Goal: Task Accomplishment & Management: Complete application form

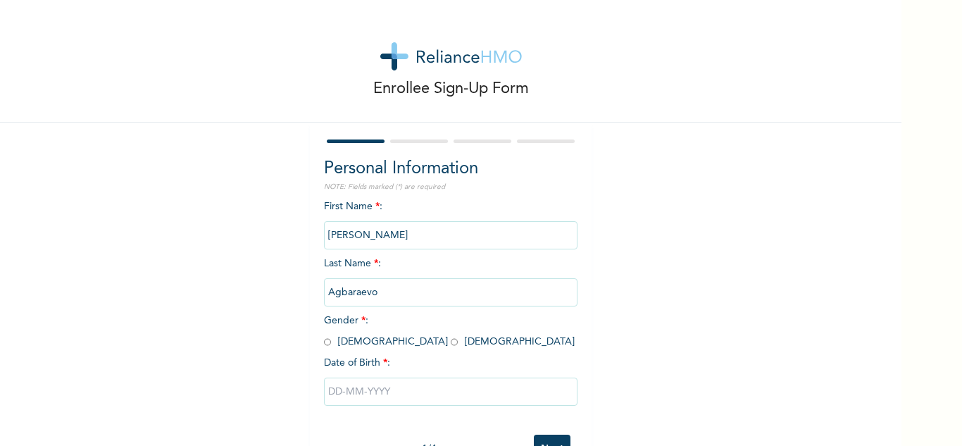
scroll to position [49, 0]
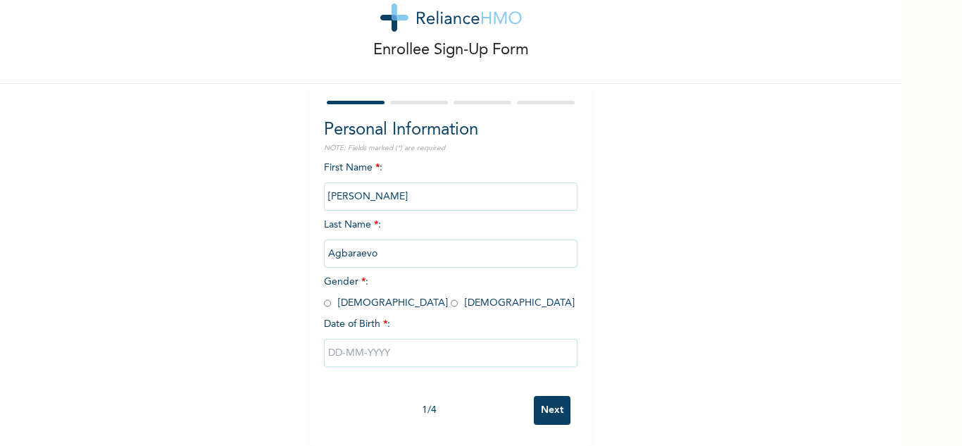
click at [324, 296] on input "radio" at bounding box center [327, 302] width 7 height 13
radio input "true"
click at [386, 343] on input "text" at bounding box center [450, 353] width 253 height 28
select select "9"
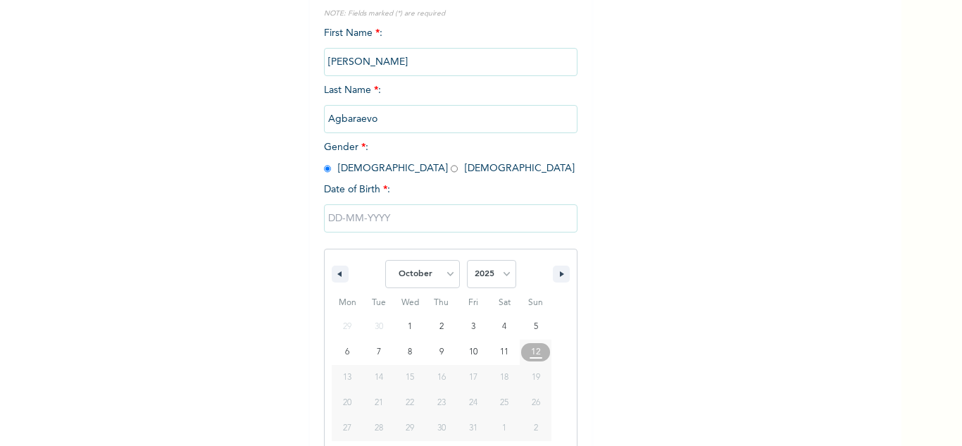
scroll to position [194, 0]
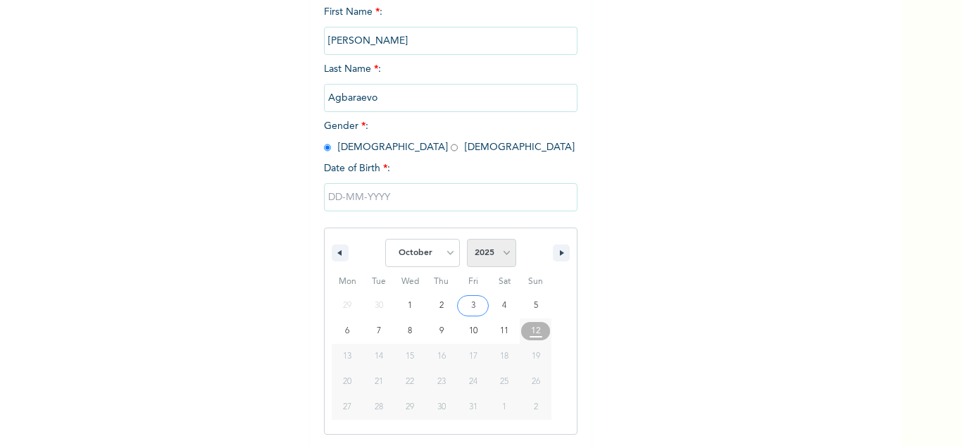
click at [479, 253] on select "2025 2024 2023 2022 2021 2020 2019 2018 2017 2016 2015 2014 2013 2012 2011 2010…" at bounding box center [491, 253] width 49 height 28
select select "1984"
click at [467, 239] on select "2025 2024 2023 2022 2021 2020 2019 2018 2017 2016 2015 2014 2013 2012 2011 2010…" at bounding box center [491, 253] width 49 height 28
click at [423, 251] on select "January February March April May June July August September October November De…" at bounding box center [422, 253] width 75 height 28
select select "4"
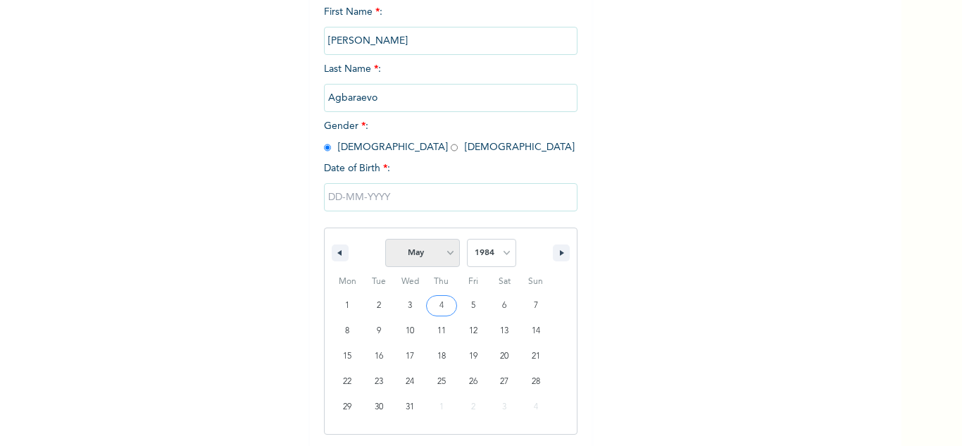
click at [385, 239] on select "January February March April May June July August September October November De…" at bounding box center [422, 253] width 75 height 28
type input "[DATE]"
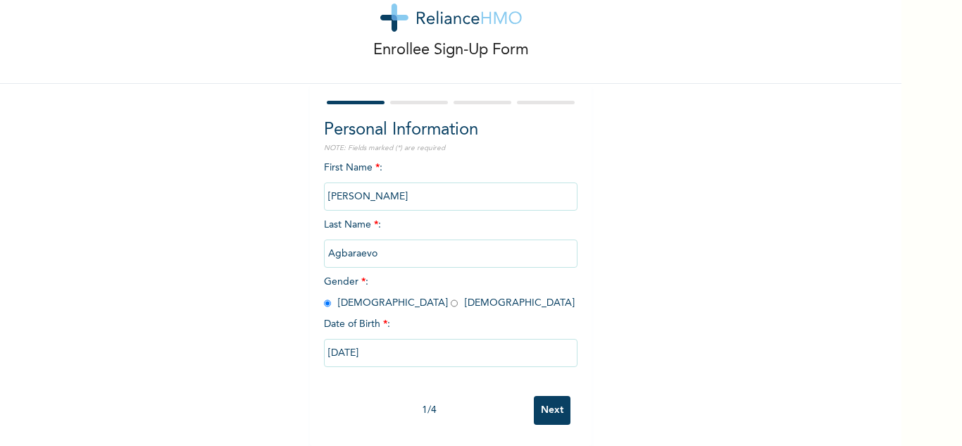
click at [547, 396] on input "Next" at bounding box center [552, 410] width 37 height 29
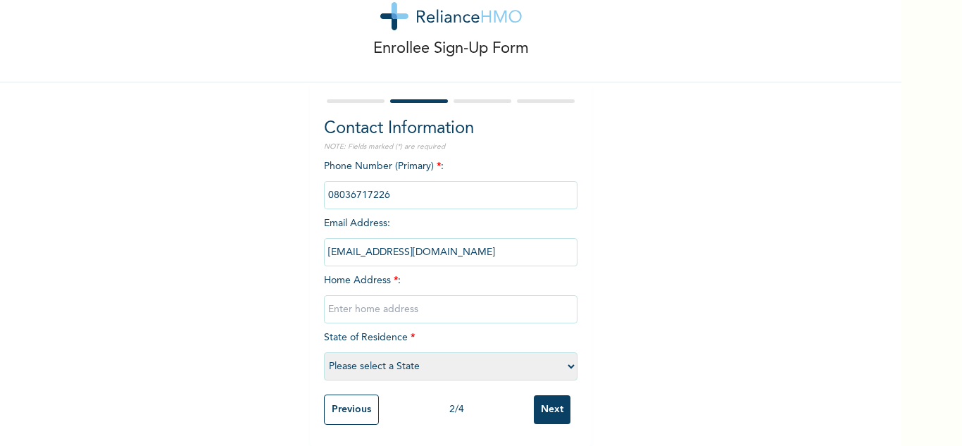
click at [417, 301] on input "text" at bounding box center [450, 309] width 253 height 28
click at [417, 301] on input "5 [PERSON_NAME] street, off [GEOGRAPHIC_DATA] by" at bounding box center [450, 309] width 253 height 28
click at [417, 301] on input "5 [PERSON_NAME] F, off idoro road by" at bounding box center [450, 309] width 253 height 28
click at [417, 301] on input "5 [PERSON_NAME] off [GEOGRAPHIC_DATA] by" at bounding box center [450, 309] width 253 height 28
click at [513, 299] on input "5 [PERSON_NAME] street off [GEOGRAPHIC_DATA] by" at bounding box center [450, 309] width 253 height 28
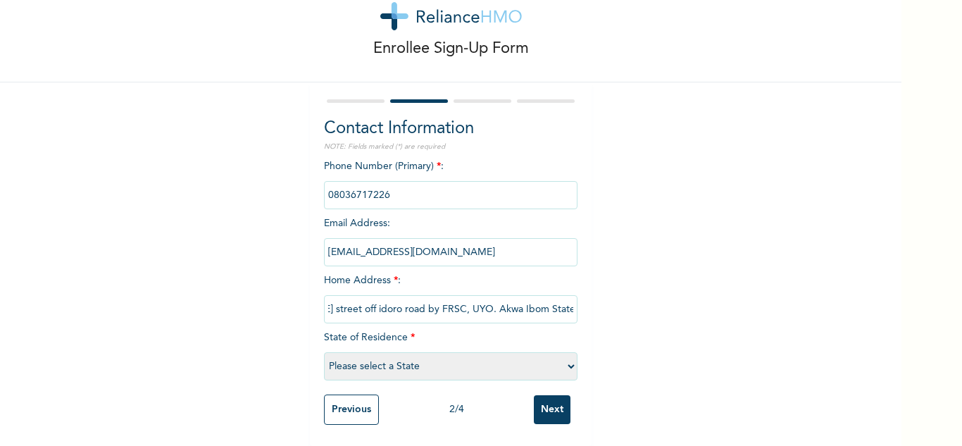
scroll to position [51, 0]
type input "5 [PERSON_NAME] street off idoro road by FRSC, UYO. Akwa Ibom State."
click at [564, 355] on select "Please select a State [PERSON_NAME] (FCT) [PERSON_NAME] Ibom [GEOGRAPHIC_DATA] …" at bounding box center [450, 366] width 253 height 28
select select "3"
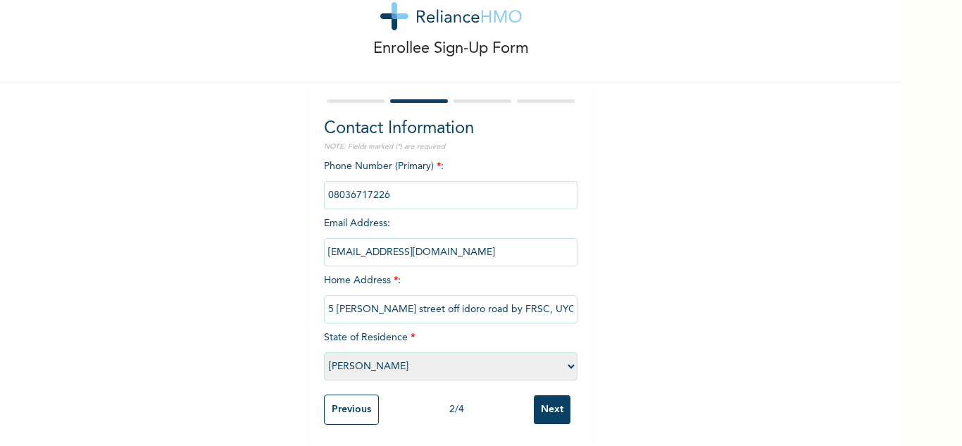
click at [324, 352] on select "Please select a State [PERSON_NAME] (FCT) [PERSON_NAME] Ibom [GEOGRAPHIC_DATA] …" at bounding box center [450, 366] width 253 height 28
click at [554, 401] on input "Next" at bounding box center [552, 409] width 37 height 29
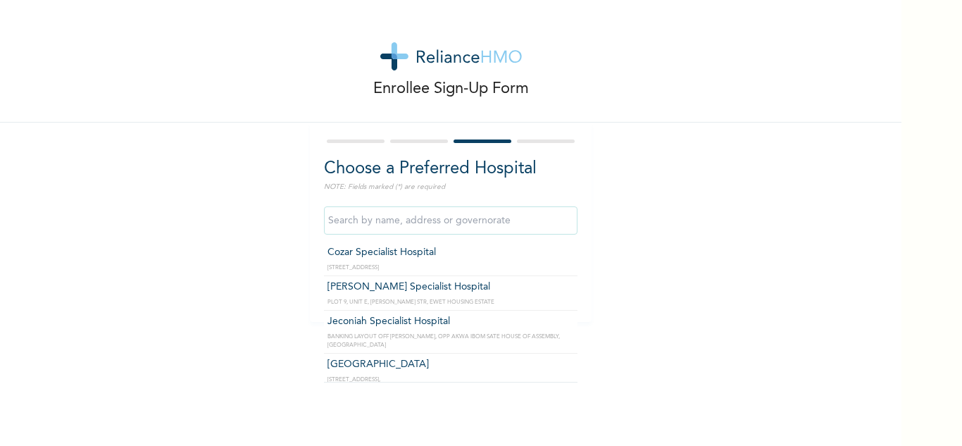
click at [407, 220] on input "text" at bounding box center [450, 220] width 253 height 28
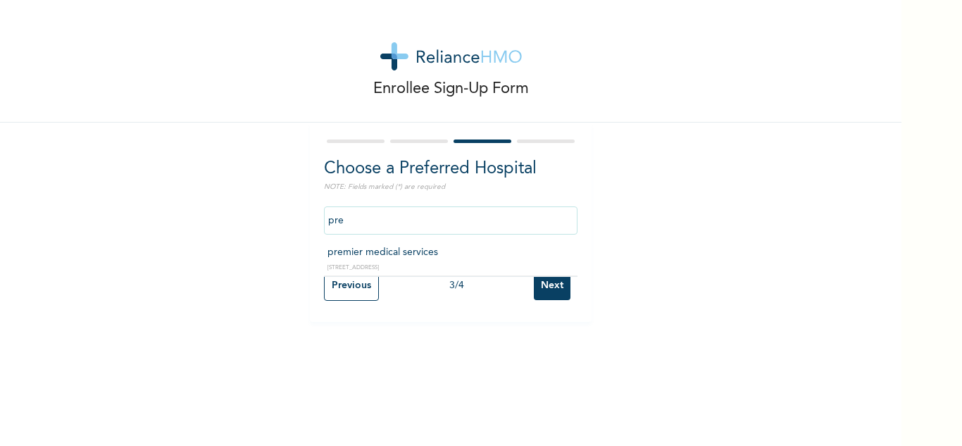
type input "premier medical services"
click at [495, 225] on input "premier medical services" at bounding box center [450, 220] width 253 height 28
click at [546, 281] on input "Next" at bounding box center [552, 285] width 37 height 29
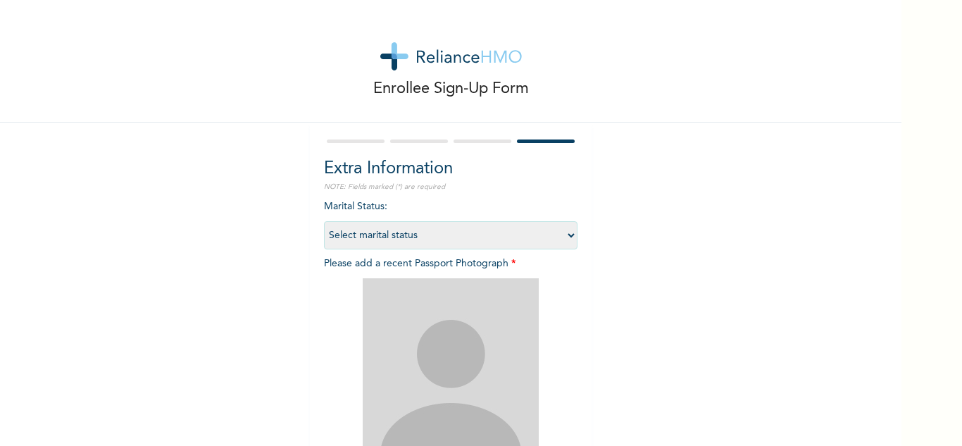
click at [567, 234] on select "Select marital status [DEMOGRAPHIC_DATA] Married [DEMOGRAPHIC_DATA] Widow/[DEMO…" at bounding box center [450, 235] width 253 height 28
select select "2"
click at [324, 221] on select "Select marital status [DEMOGRAPHIC_DATA] Married [DEMOGRAPHIC_DATA] Widow/[DEMO…" at bounding box center [450, 235] width 253 height 28
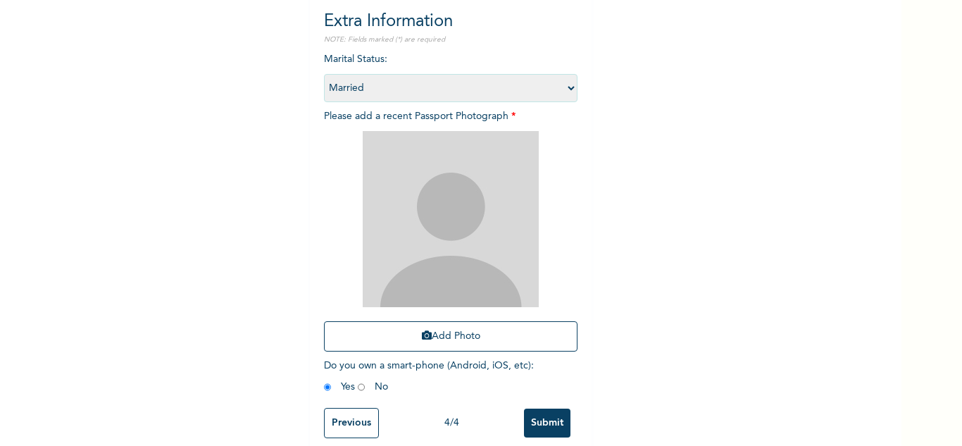
scroll to position [171, 0]
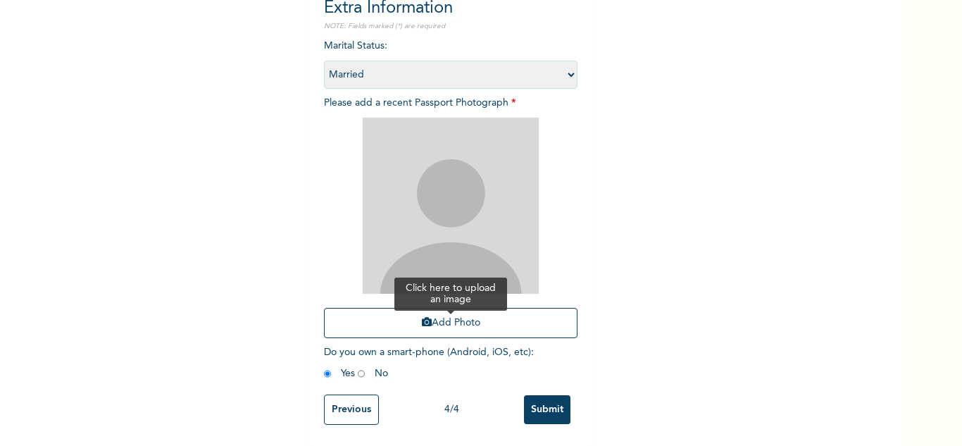
click at [422, 317] on icon "button" at bounding box center [427, 322] width 10 height 10
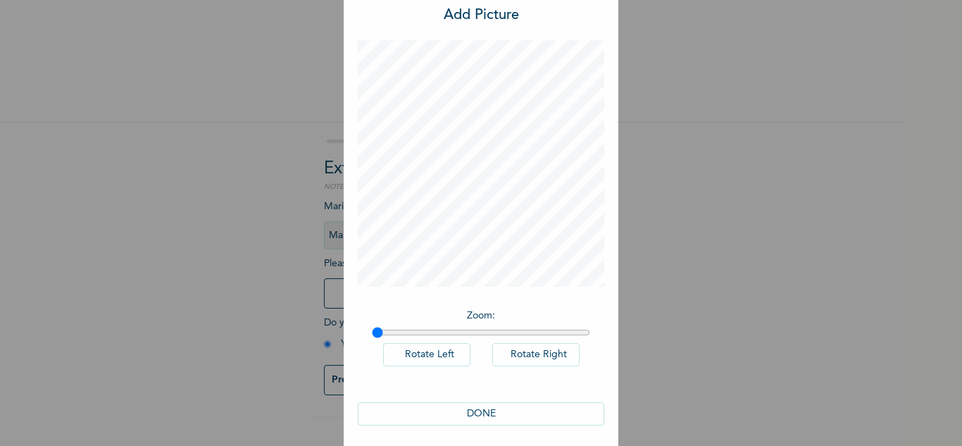
scroll to position [46, 0]
click at [477, 402] on button "DONE" at bounding box center [481, 406] width 246 height 23
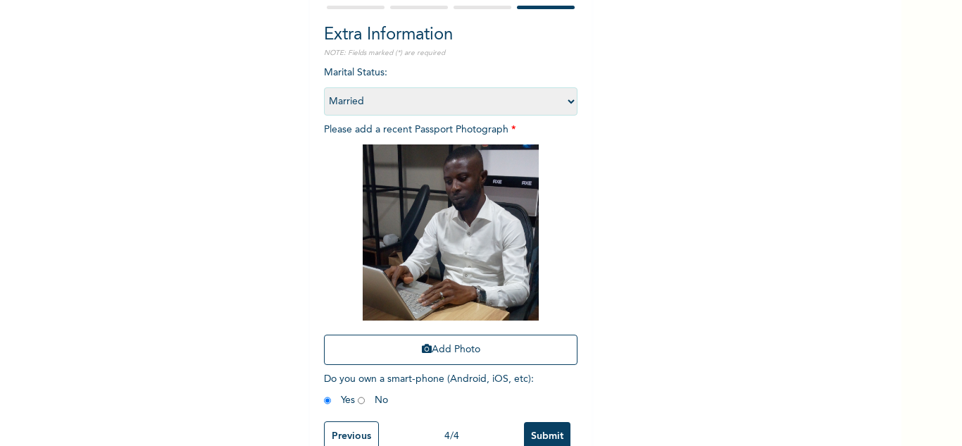
scroll to position [171, 0]
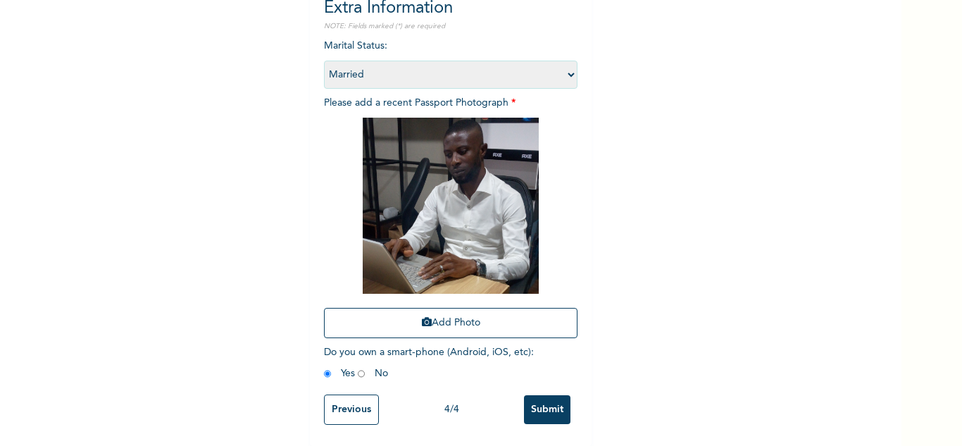
click at [548, 395] on input "Submit" at bounding box center [547, 409] width 46 height 29
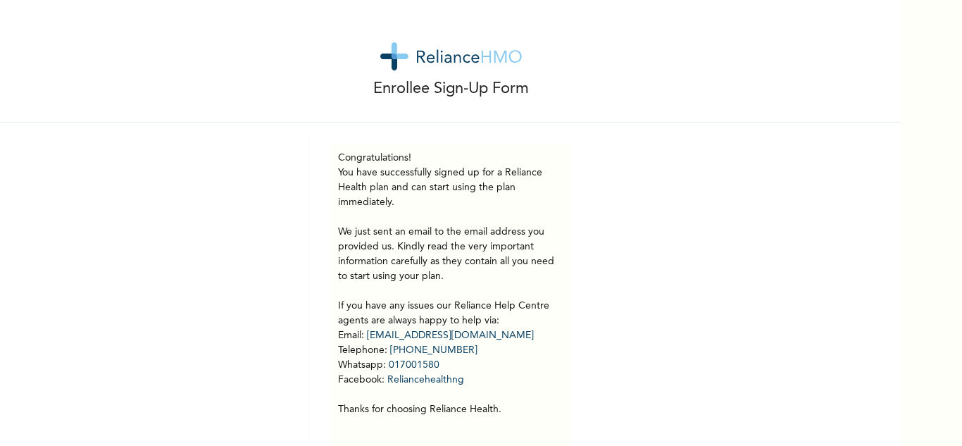
scroll to position [39, 0]
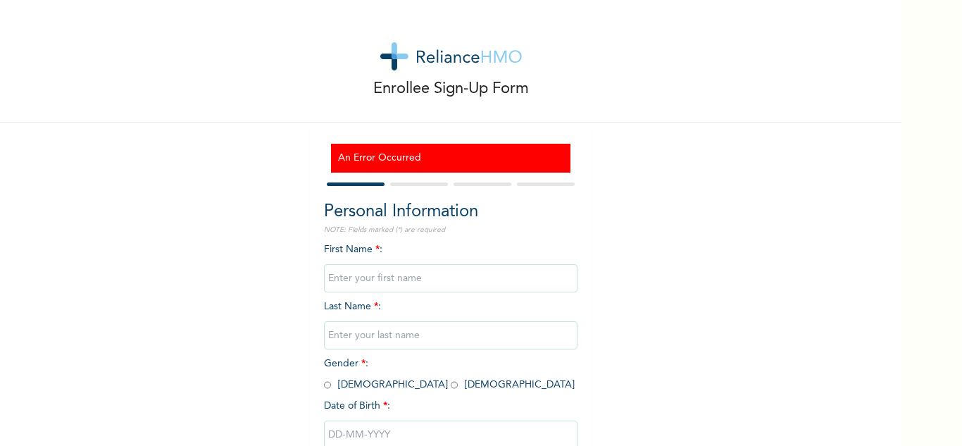
scroll to position [92, 0]
click at [408, 180] on div at bounding box center [450, 184] width 253 height 9
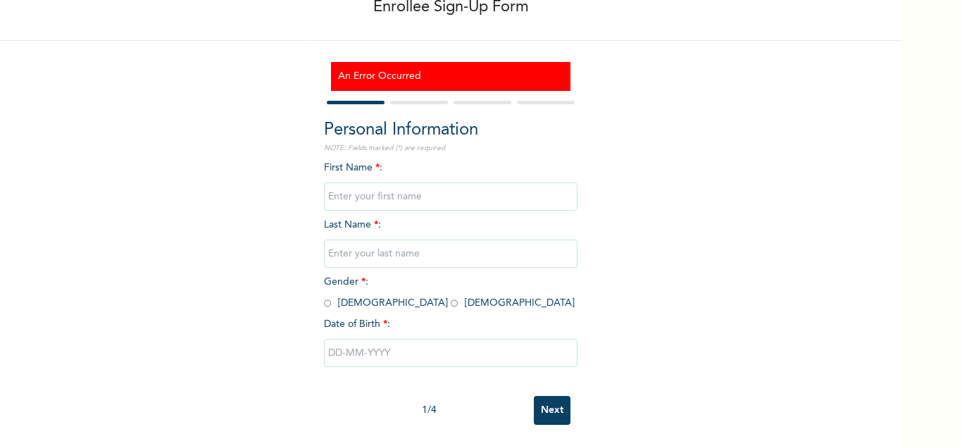
click at [361, 185] on input "text" at bounding box center [450, 196] width 253 height 28
type input "[PERSON_NAME]"
click at [390, 244] on input "text" at bounding box center [450, 253] width 253 height 28
type input "Agbaraevo"
click at [324, 296] on input "radio" at bounding box center [327, 302] width 7 height 13
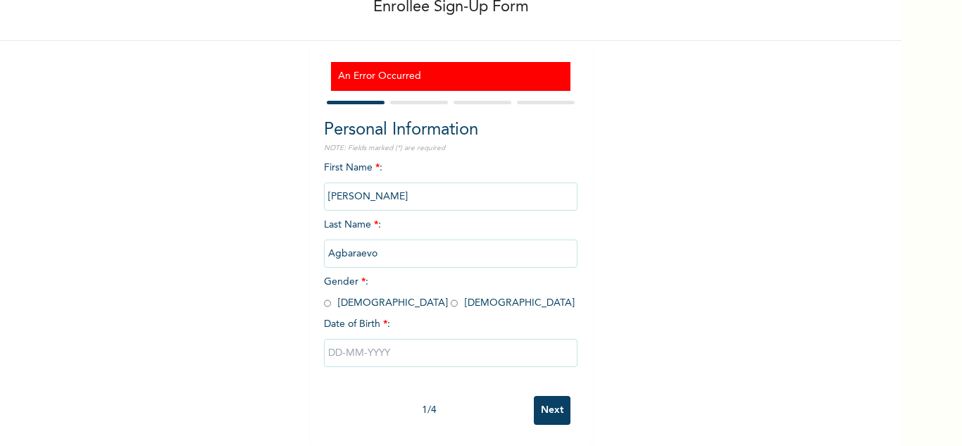
radio input "true"
click at [405, 351] on input "text" at bounding box center [450, 353] width 253 height 28
select select "9"
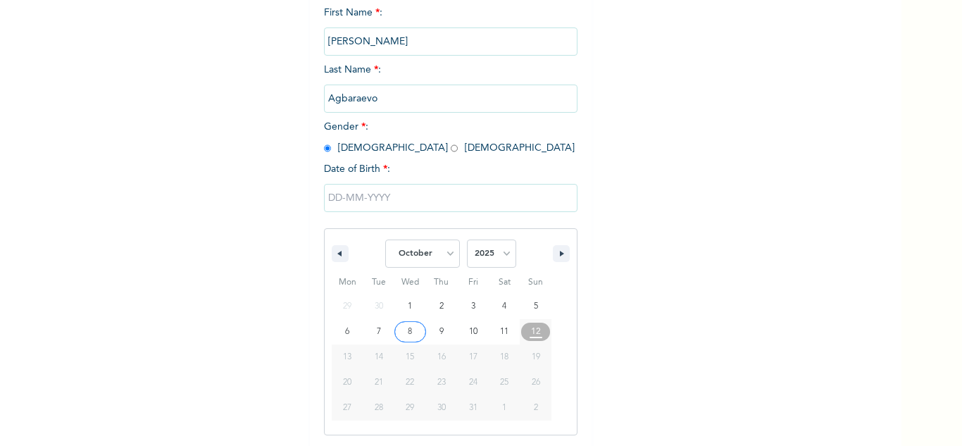
scroll to position [237, 0]
click at [479, 251] on select "2025 2024 2023 2022 2021 2020 2019 2018 2017 2016 2015 2014 2013 2012 2011 2010…" at bounding box center [491, 253] width 49 height 28
select select "1984"
click at [467, 239] on select "2025 2024 2023 2022 2021 2020 2019 2018 2017 2016 2015 2014 2013 2012 2011 2010…" at bounding box center [491, 253] width 49 height 28
click at [444, 253] on select "January February March April May June July August September October November De…" at bounding box center [422, 253] width 75 height 28
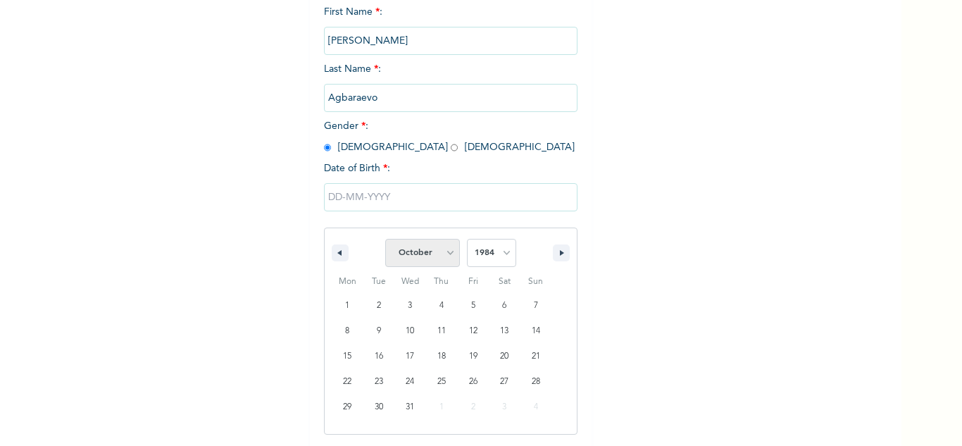
select select "4"
click at [385, 239] on select "January February March April May June July August September October November De…" at bounding box center [422, 253] width 75 height 28
type input "[DATE]"
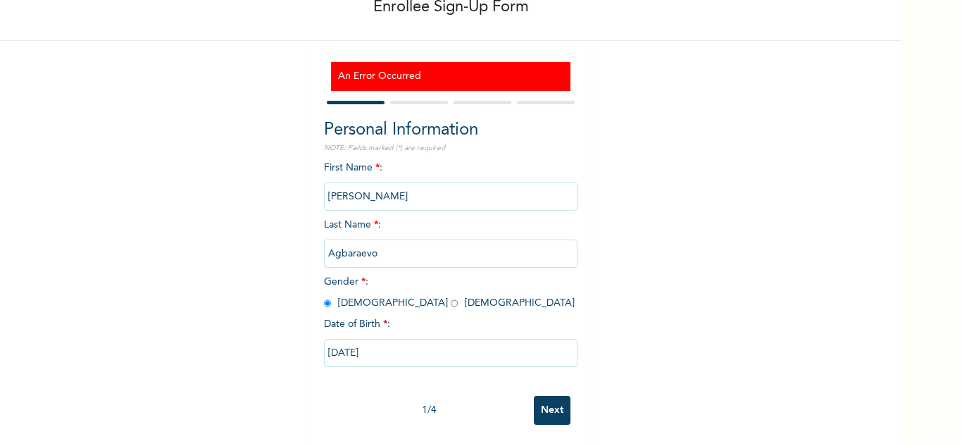
scroll to position [92, 0]
click at [543, 399] on input "Next" at bounding box center [552, 410] width 37 height 29
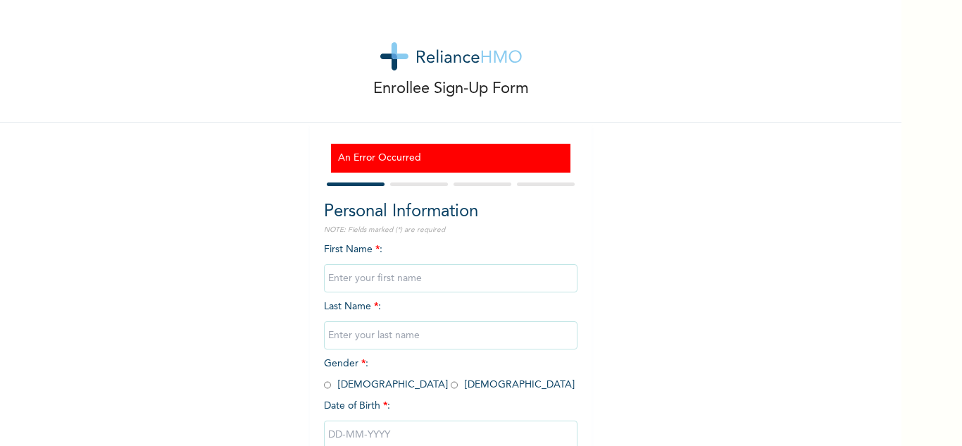
scroll to position [92, 0]
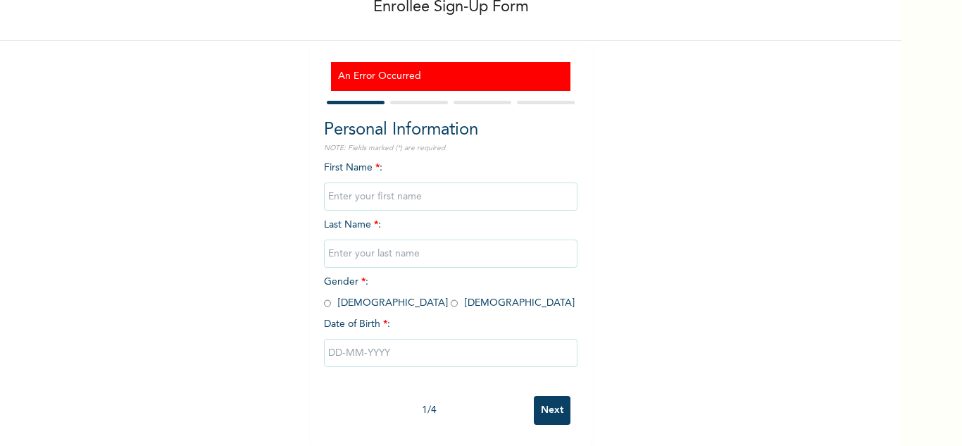
click at [416, 87] on div "An Error Occurred Personal Information NOTE: Fields marked (*) are required Fir…" at bounding box center [451, 243] width 282 height 405
